Goal: Obtain resource: Obtain resource

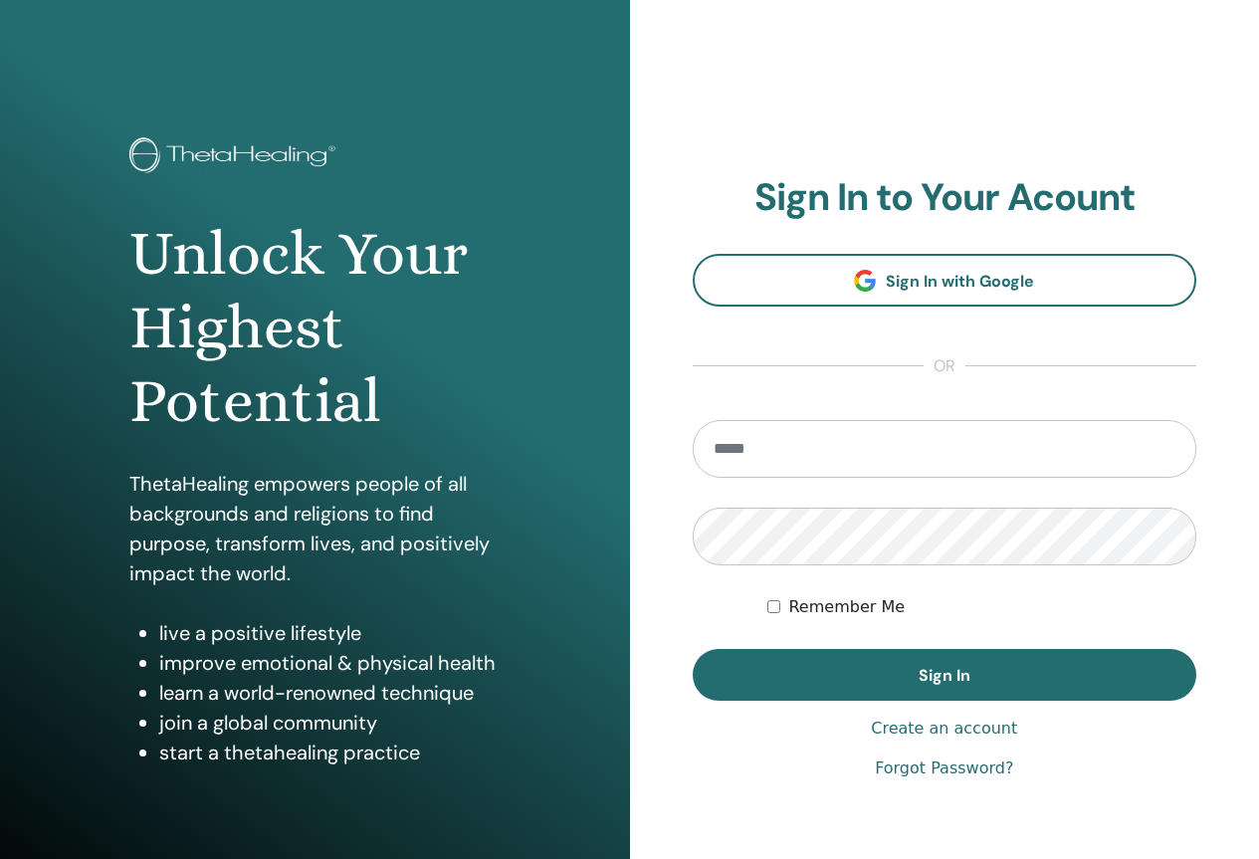
type input "**********"
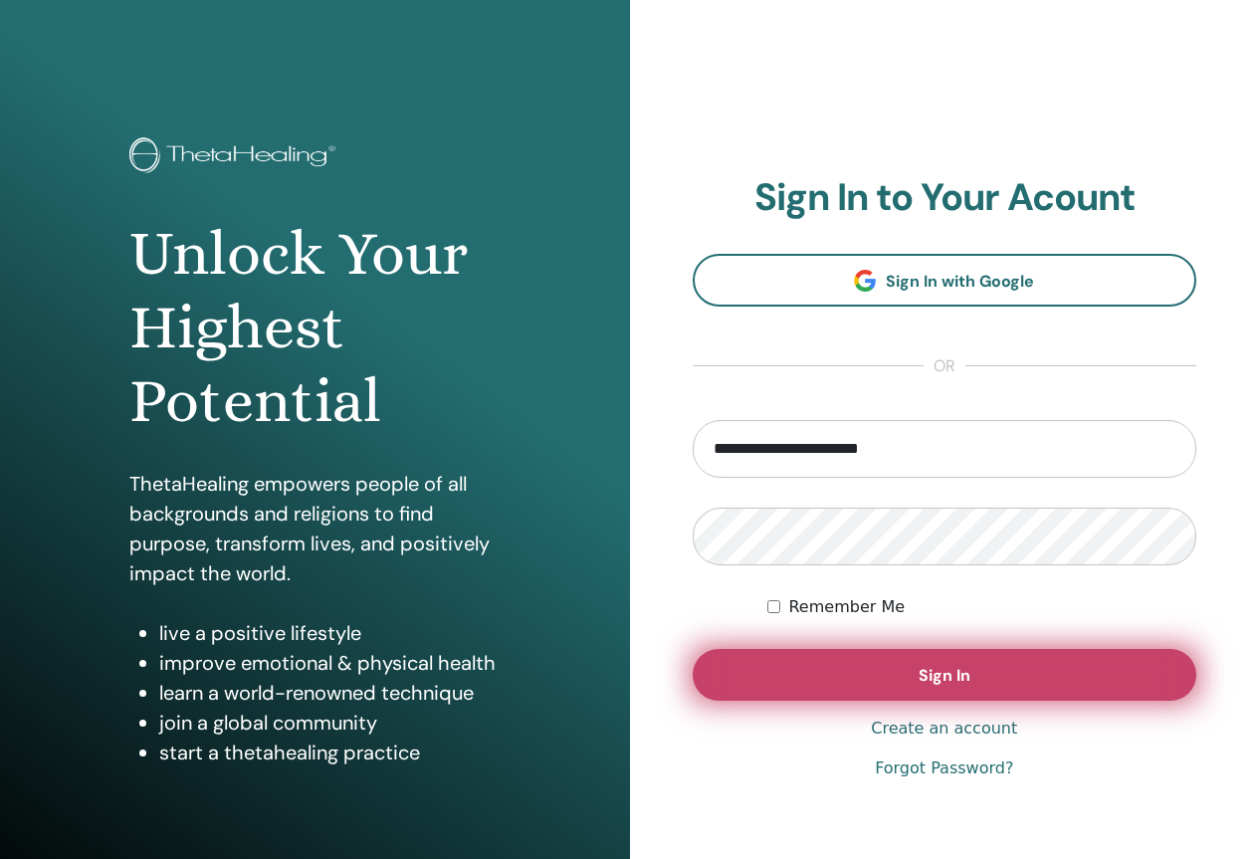
click at [946, 664] on button "Sign In" at bounding box center [945, 675] width 505 height 52
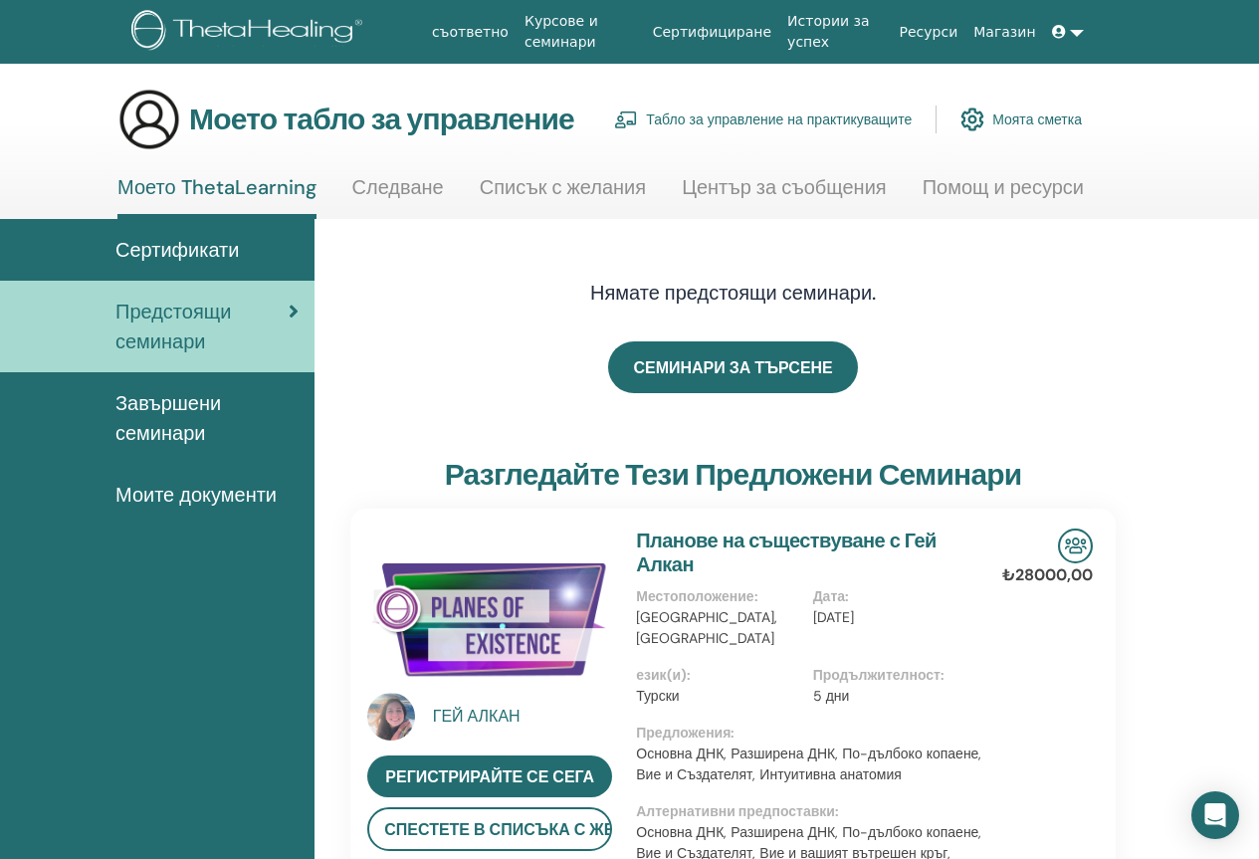
click at [206, 246] on font "Сертификати" at bounding box center [176, 250] width 123 height 26
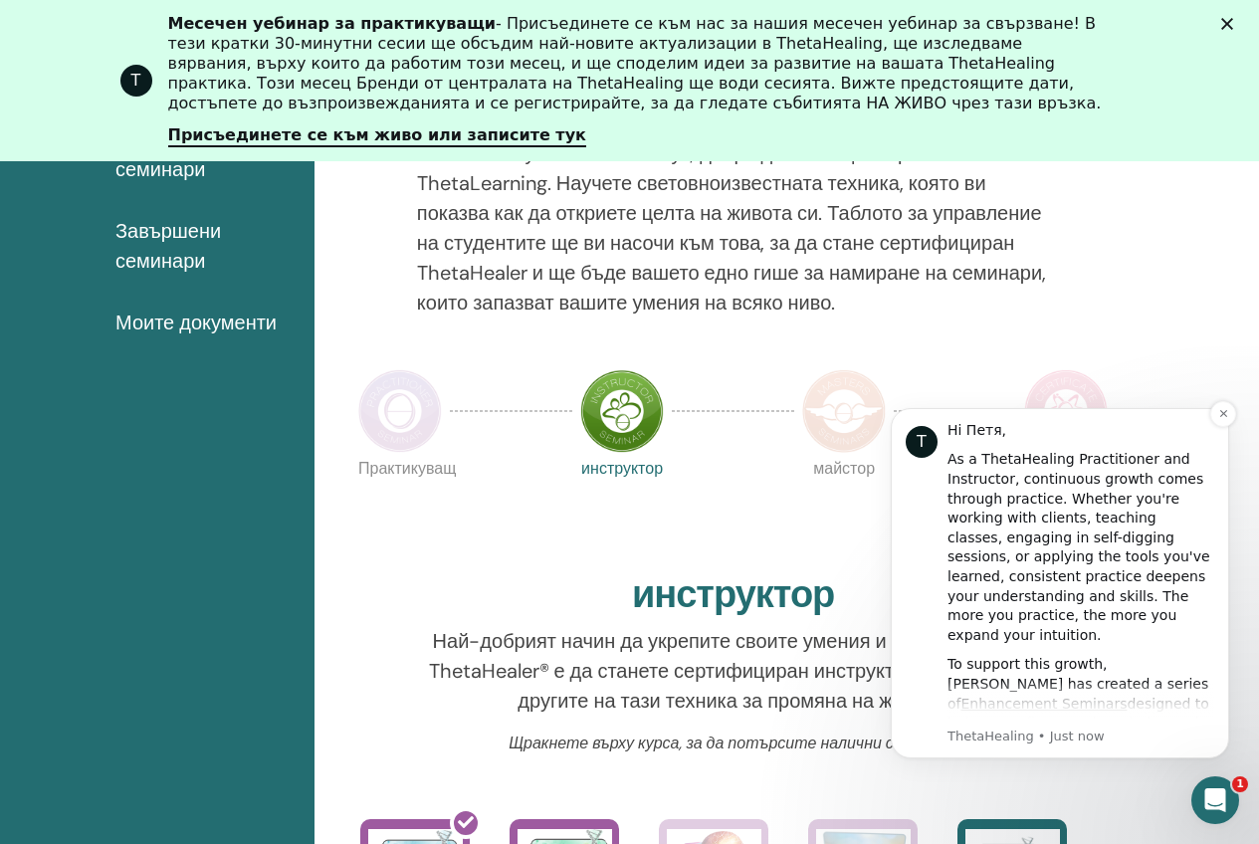
scroll to position [383, 0]
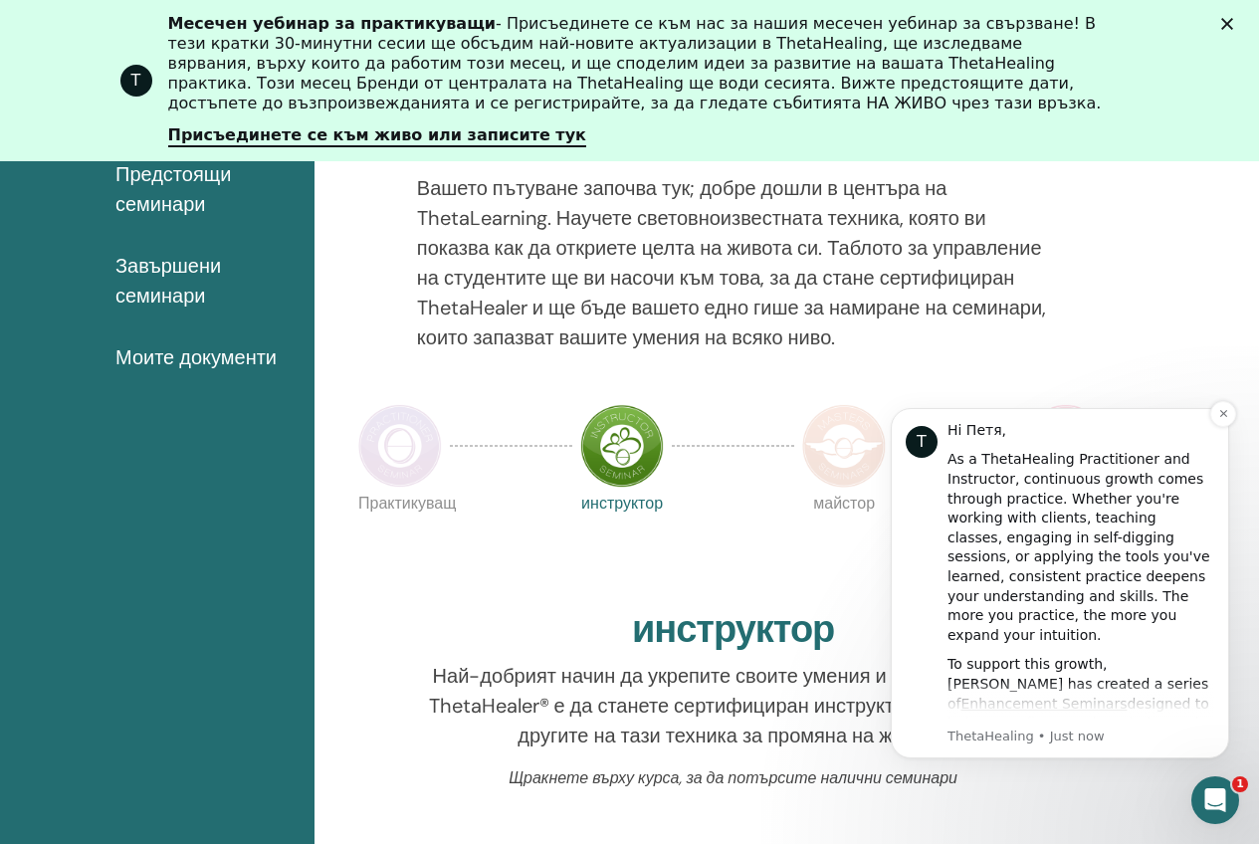
drag, startPoint x: 937, startPoint y: 470, endPoint x: 1206, endPoint y: 453, distance: 270.2
click at [1206, 453] on div "T Hi Петя, As a ThetaHealing Practitioner and Instructor, continuous growth com…" at bounding box center [1060, 583] width 309 height 324
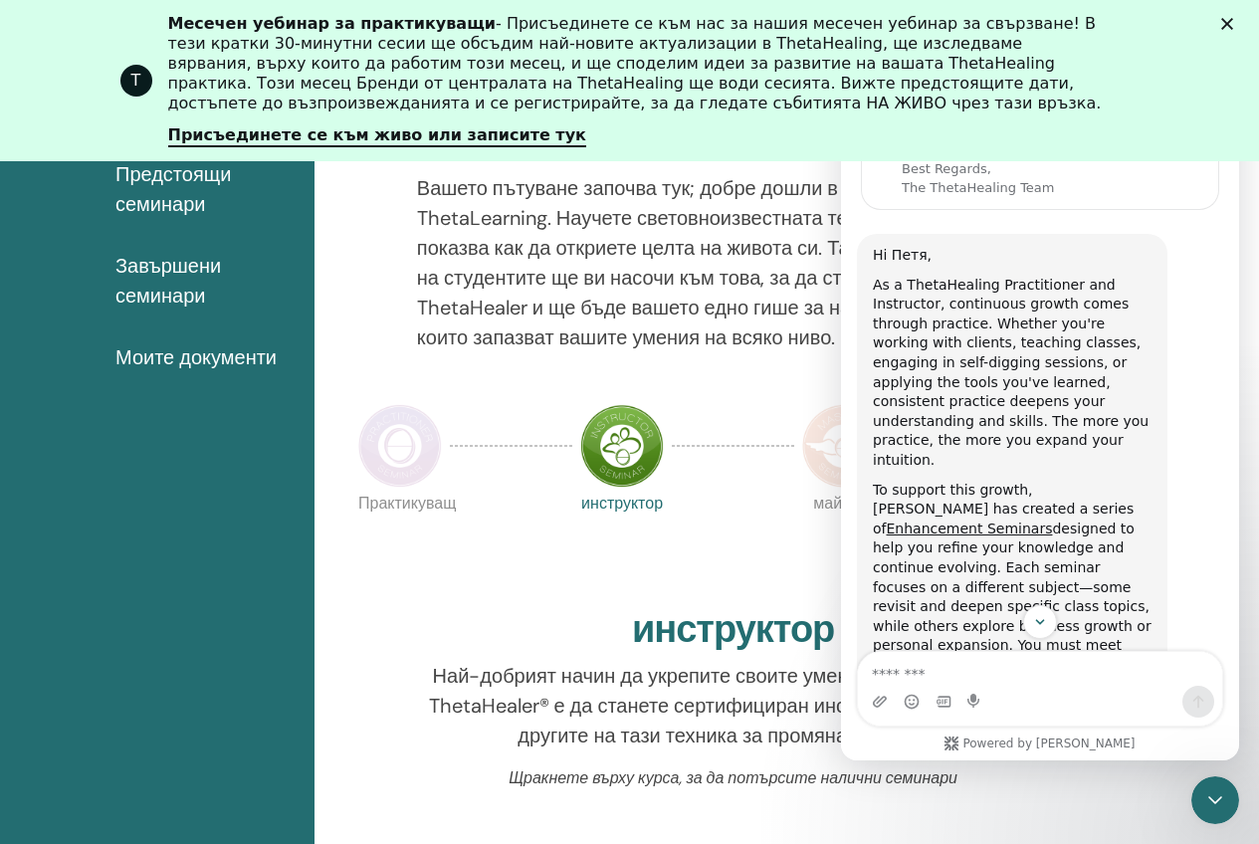
scroll to position [0, 0]
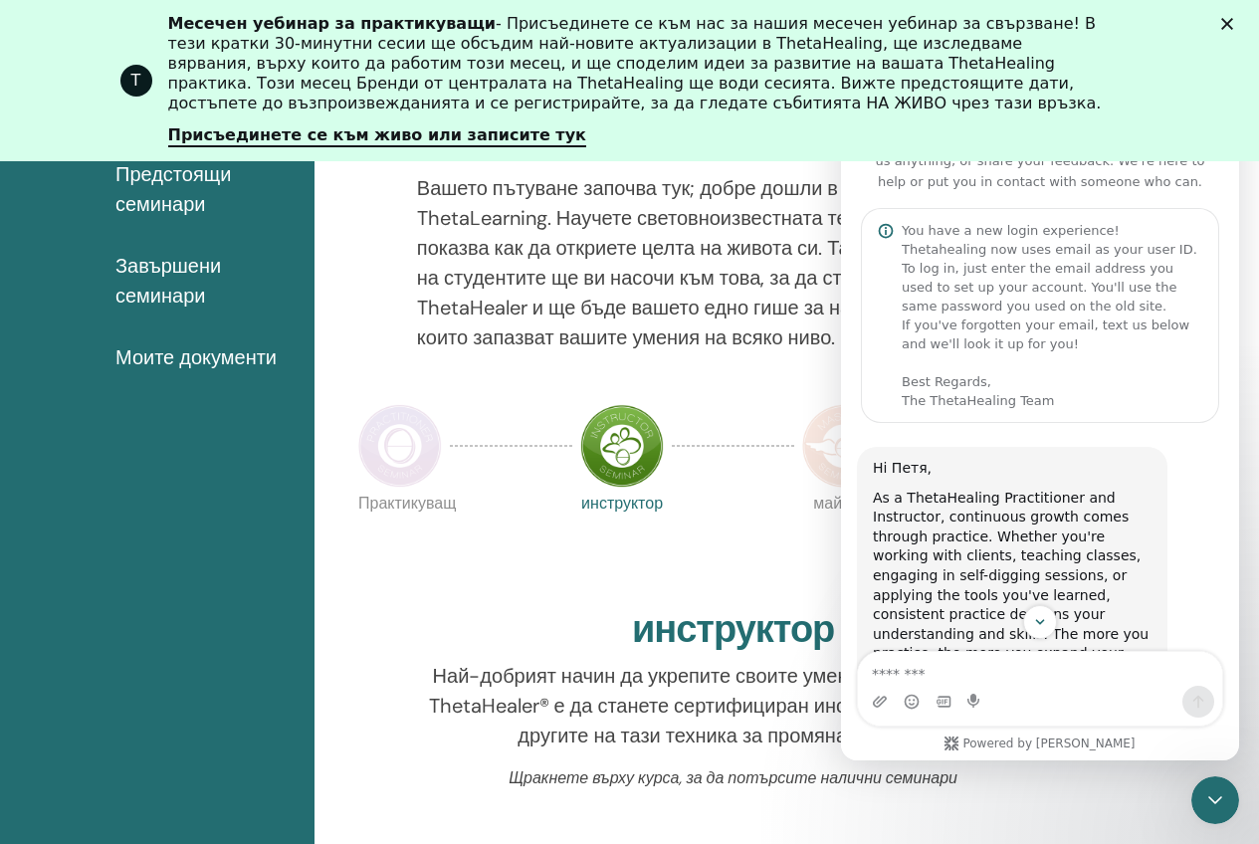
drag, startPoint x: 134, startPoint y: 225, endPoint x: 1243, endPoint y: 20, distance: 1127.5
click at [1233, 20] on icon "Затвори" at bounding box center [1227, 24] width 12 height 12
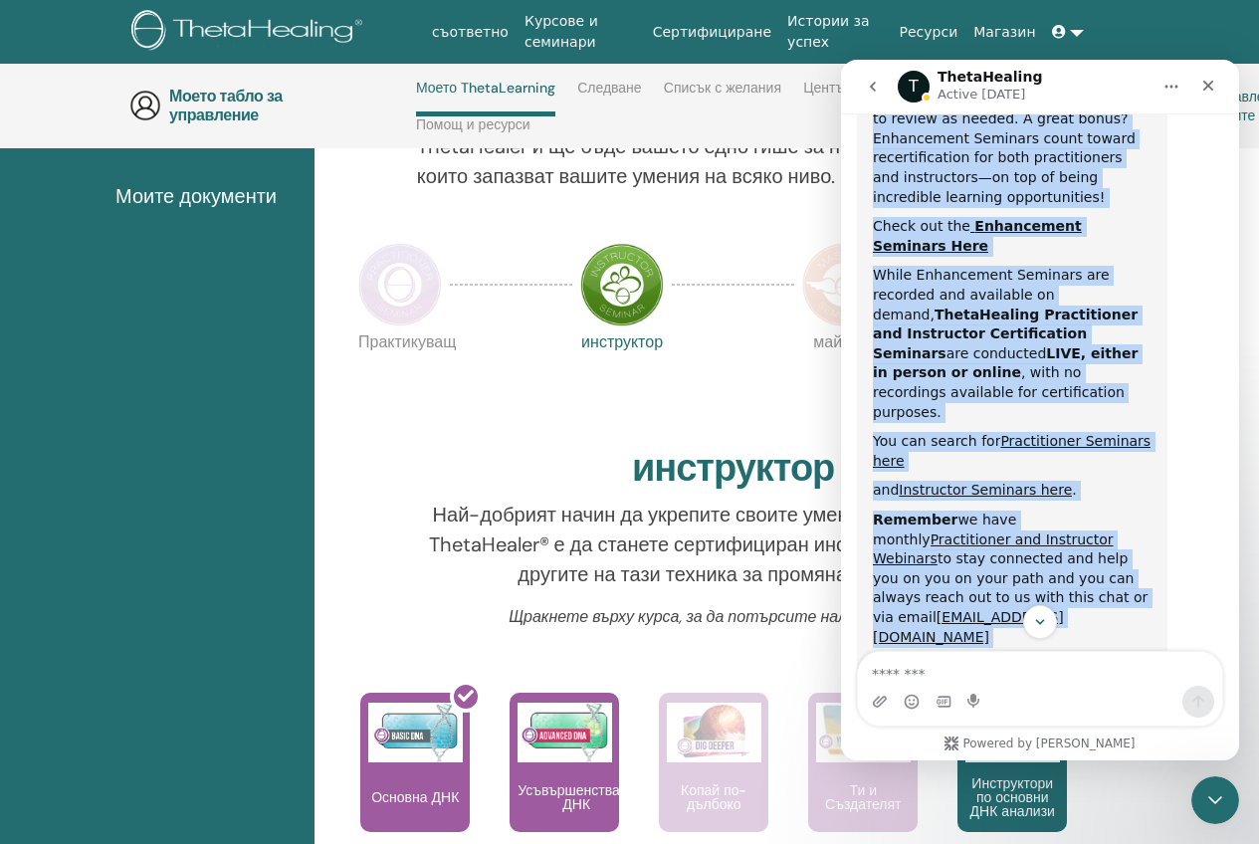
scroll to position [856, 0]
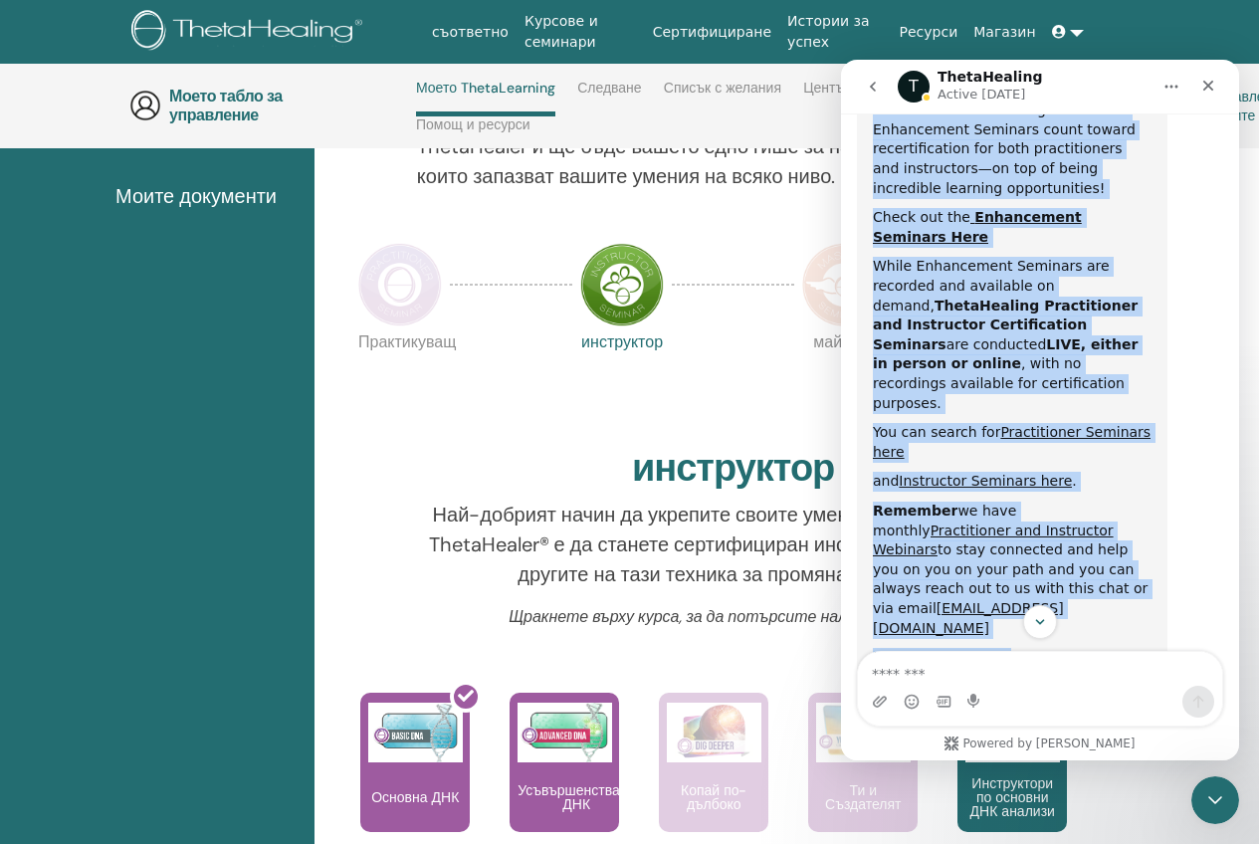
drag, startPoint x: 873, startPoint y: 197, endPoint x: 1101, endPoint y: 474, distance: 358.5
click at [1101, 474] on div "Hi Петя, As a ThetaHealing Practitioner and Instructor, continuous growth comes…" at bounding box center [1012, 293] width 311 height 1404
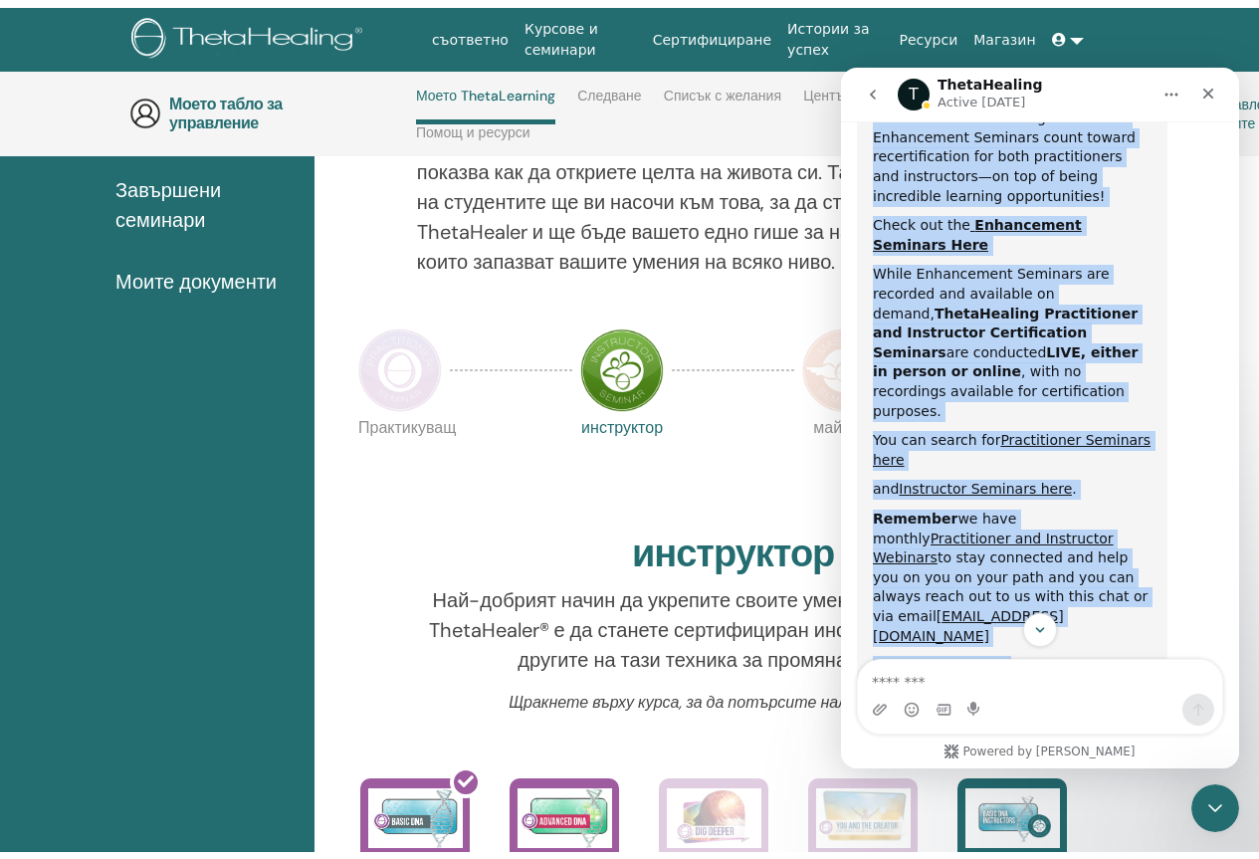
scroll to position [0, 0]
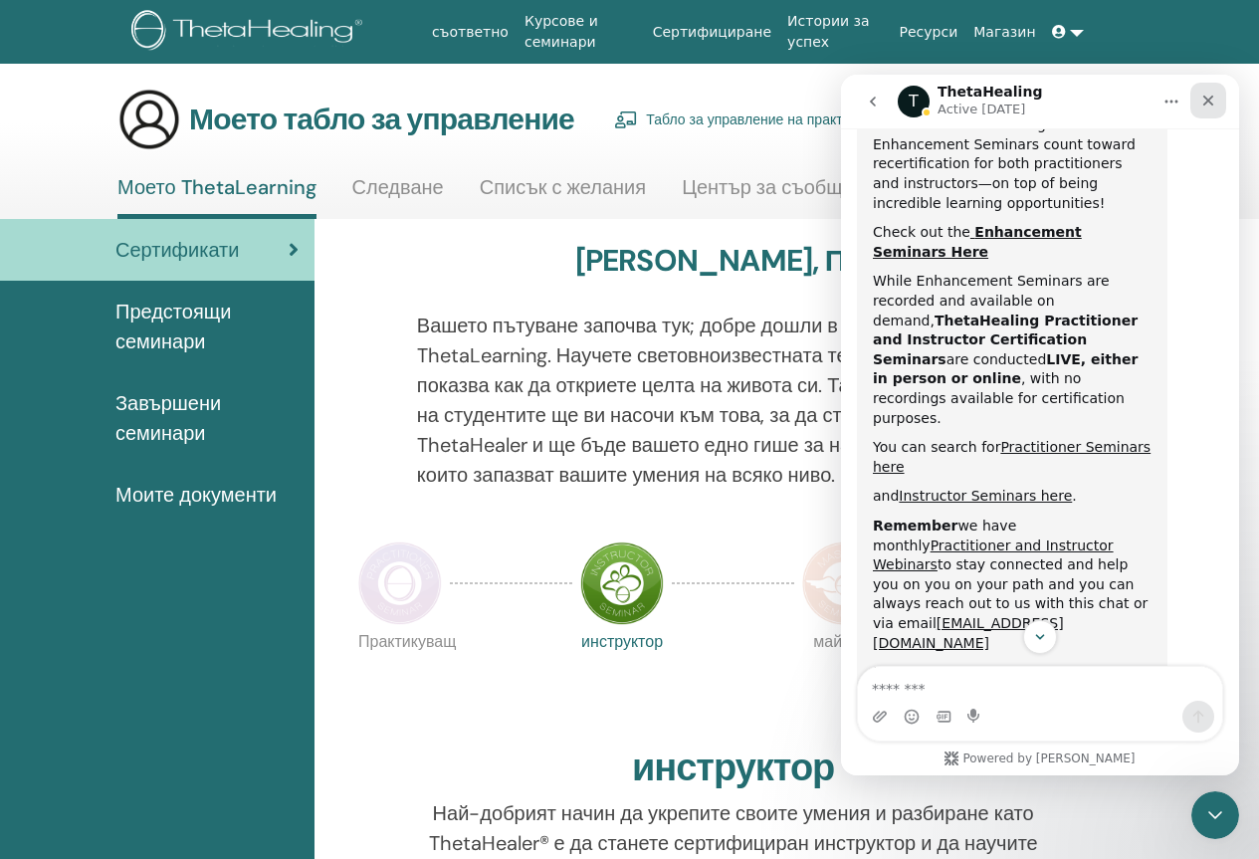
click at [1205, 107] on icon "Close" at bounding box center [1208, 101] width 16 height 16
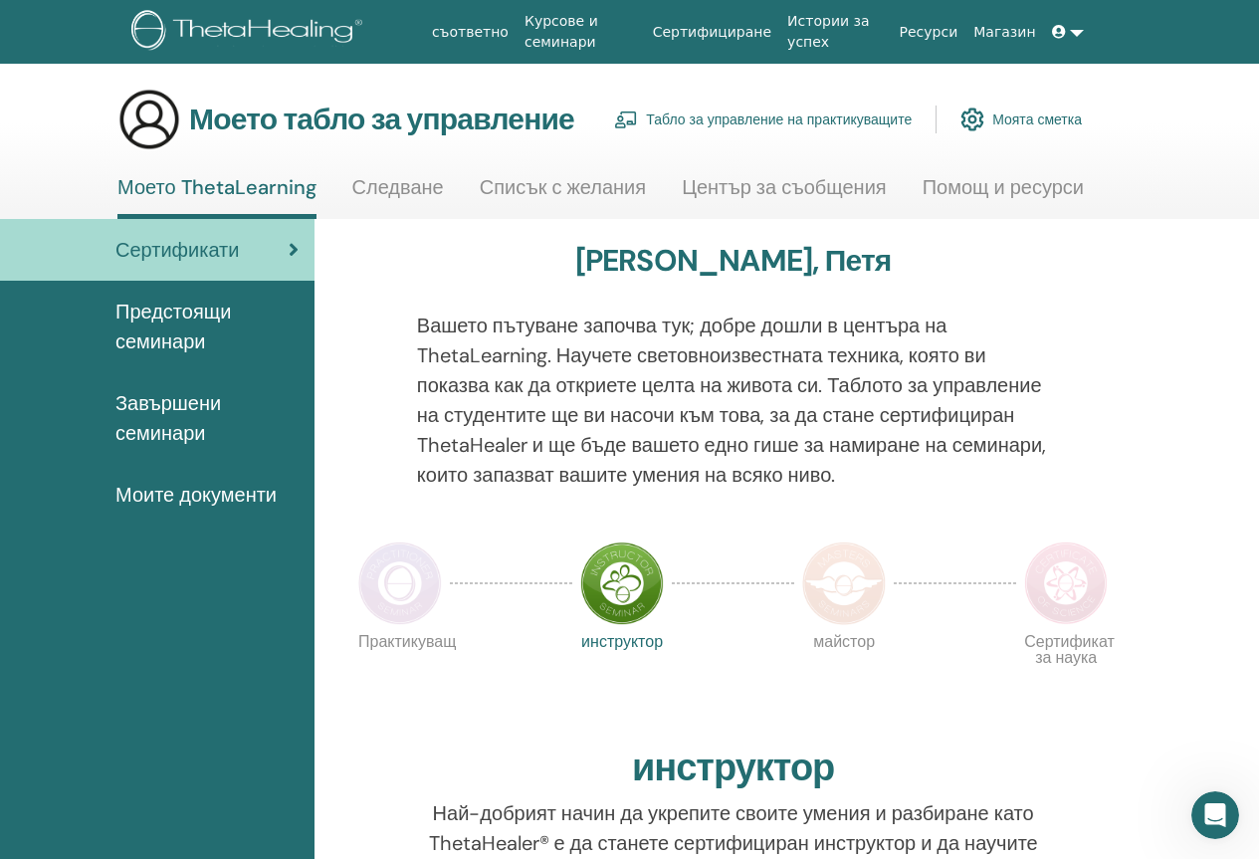
scroll to position [1224, 0]
click at [245, 490] on font "Моите документи" at bounding box center [195, 495] width 161 height 26
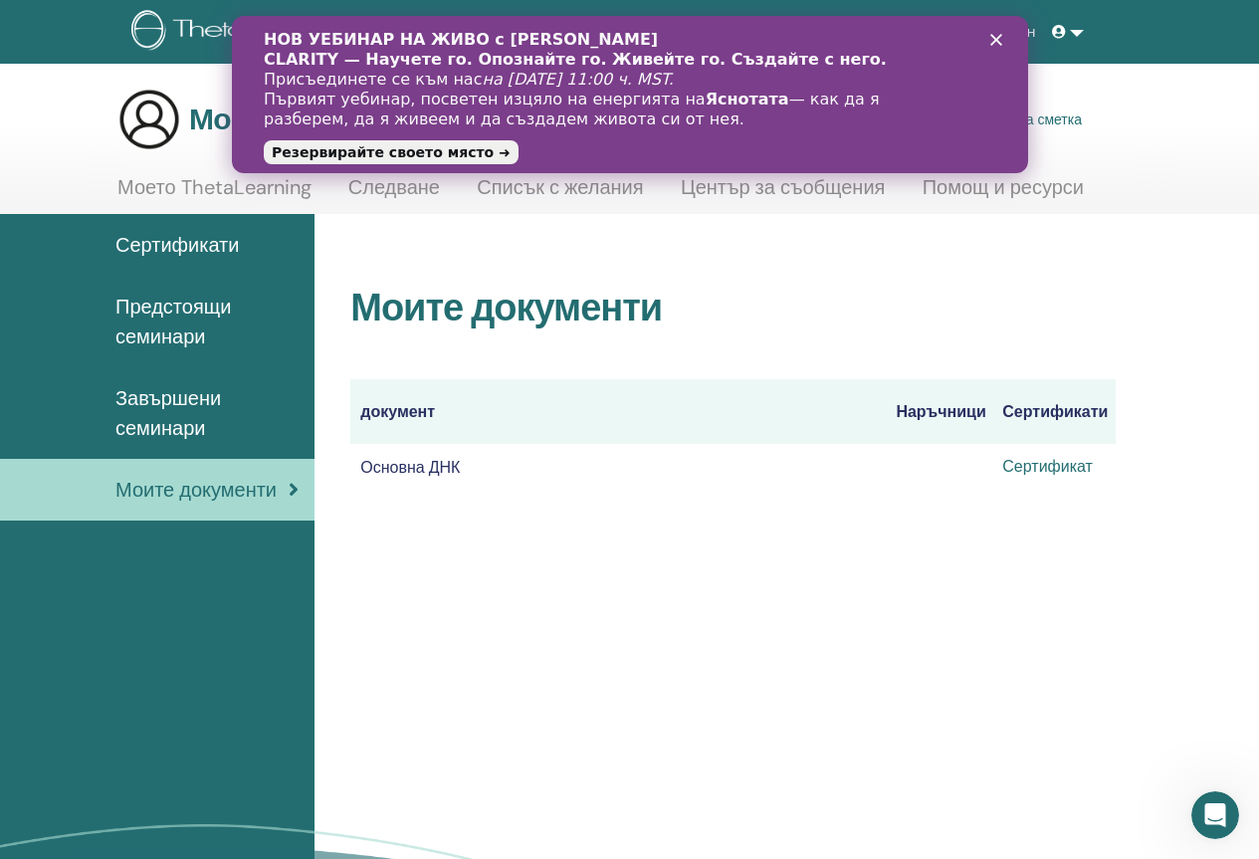
click at [1057, 472] on font "Сертификат" at bounding box center [1047, 466] width 91 height 21
click at [162, 236] on font "Сертификати" at bounding box center [176, 245] width 123 height 26
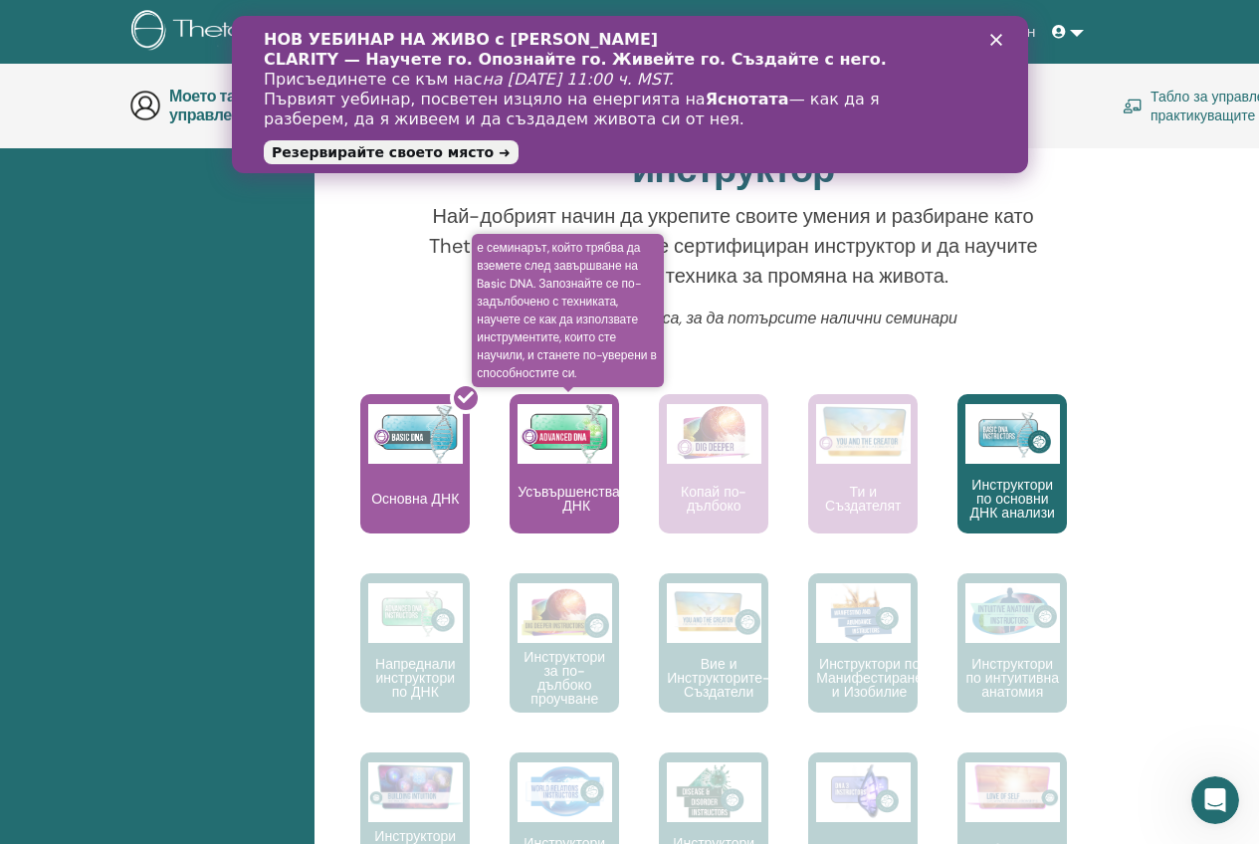
scroll to position [781, 0]
